Goal: Check status: Check status

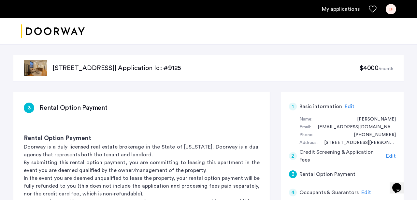
click at [352, 9] on link "My applications" at bounding box center [341, 9] width 38 height 8
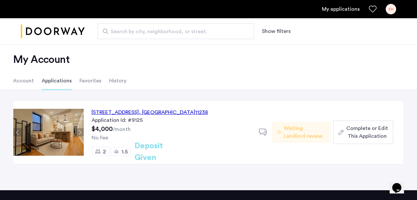
scroll to position [8, 0]
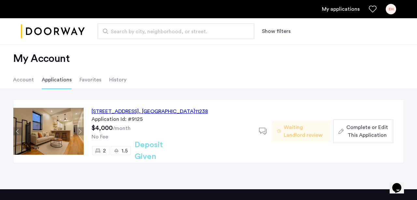
click at [293, 130] on span "Waiting Landlord review" at bounding box center [305, 131] width 42 height 16
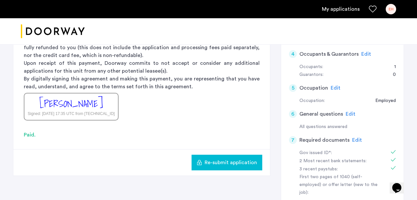
scroll to position [129, 0]
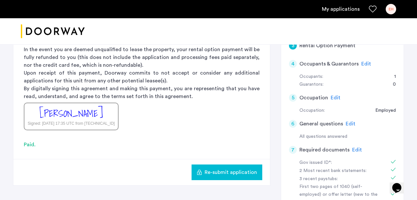
click at [86, 117] on div "[PERSON_NAME]" at bounding box center [70, 113] width 63 height 14
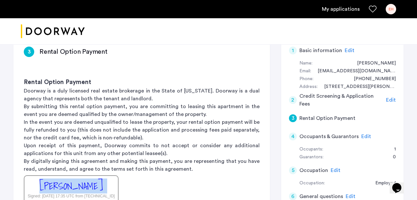
scroll to position [0, 0]
